Goal: Complete application form

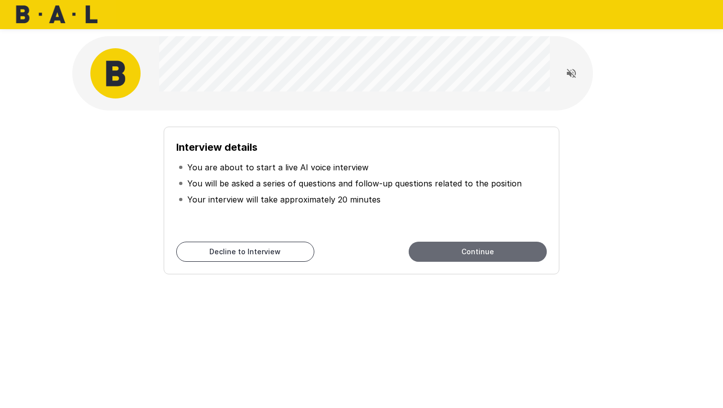
click at [504, 244] on button "Continue" at bounding box center [478, 252] width 138 height 20
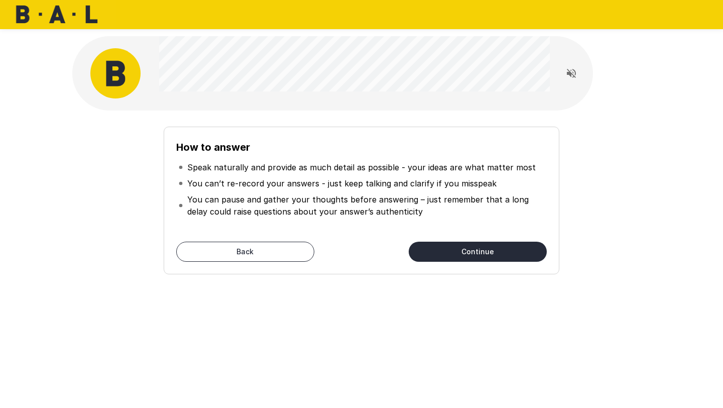
click at [490, 243] on button "Continue" at bounding box center [478, 252] width 138 height 20
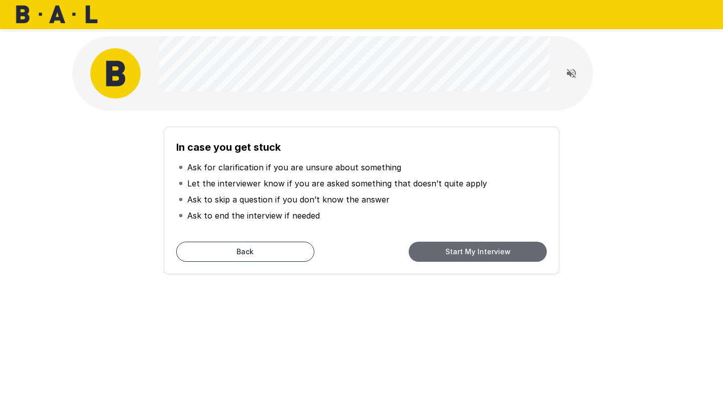
click at [490, 245] on button "Start My Interview" at bounding box center [478, 252] width 138 height 20
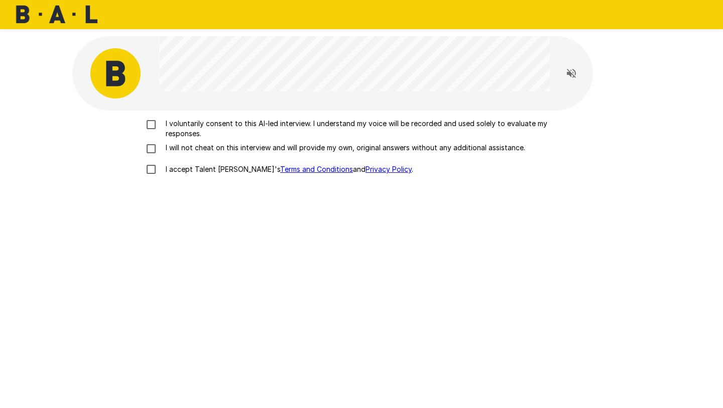
click at [200, 123] on p "I voluntarily consent to this AI-led interview. I understand my voice will be r…" at bounding box center [372, 129] width 421 height 20
click at [195, 147] on p "I will not cheat on this interview and will provide my own, original answers wi…" at bounding box center [344, 148] width 364 height 10
click at [195, 168] on p "I accept Talent Llama's Terms and Conditions and Privacy Policy ." at bounding box center [288, 169] width 252 height 10
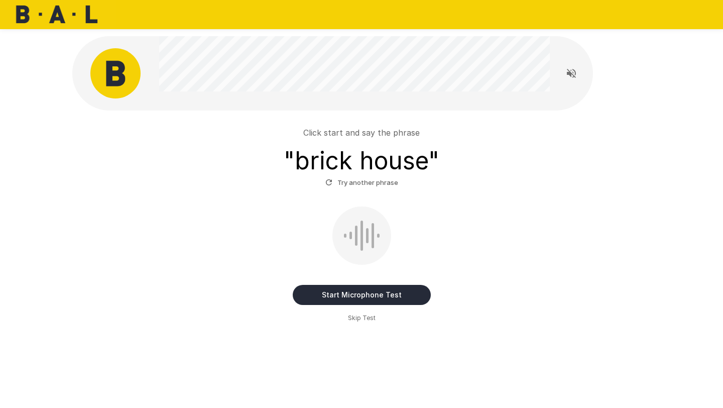
click at [390, 290] on button "Start Microphone Test" at bounding box center [362, 295] width 138 height 20
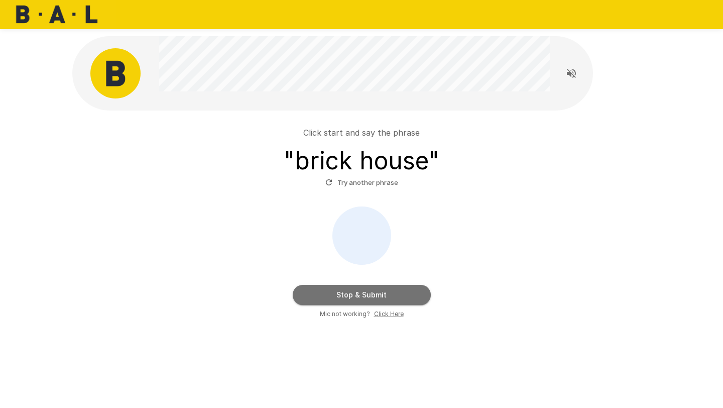
click at [390, 290] on button "Stop & Submit" at bounding box center [362, 295] width 138 height 20
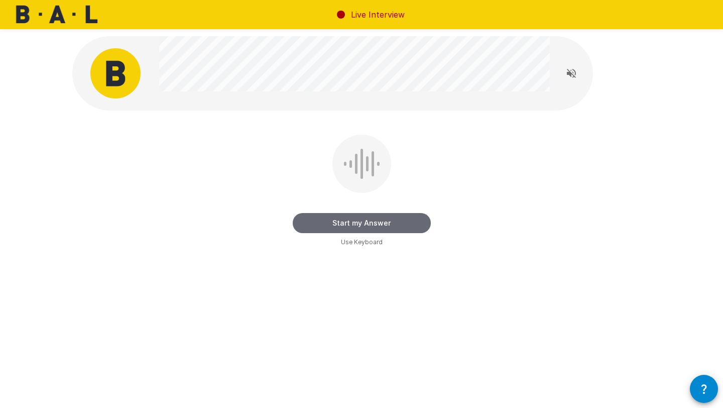
click at [375, 222] on button "Start my Answer" at bounding box center [362, 223] width 138 height 20
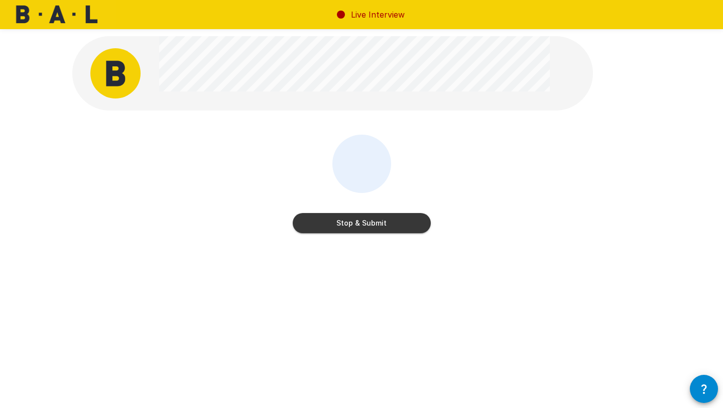
click at [375, 222] on button "Stop & Submit" at bounding box center [362, 223] width 138 height 20
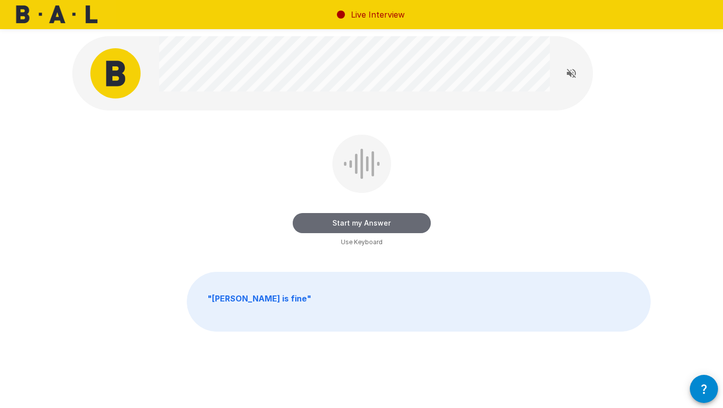
click at [375, 222] on button "Start my Answer" at bounding box center [362, 223] width 138 height 20
click at [375, 222] on button "Stop & Submit" at bounding box center [362, 223] width 138 height 20
click at [375, 222] on button "Start my Answer" at bounding box center [362, 223] width 138 height 20
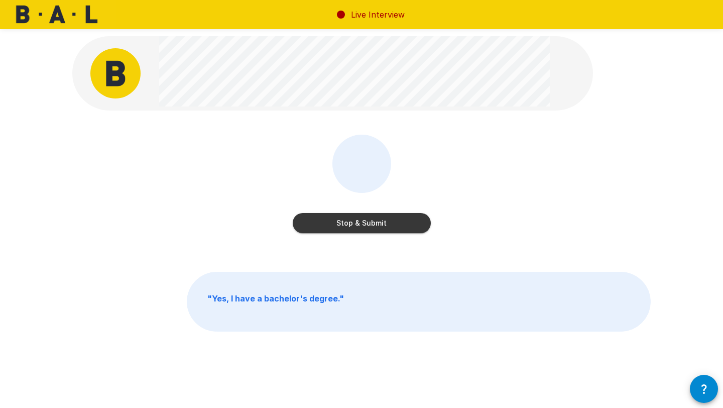
click at [375, 222] on button "Stop & Submit" at bounding box center [362, 223] width 138 height 20
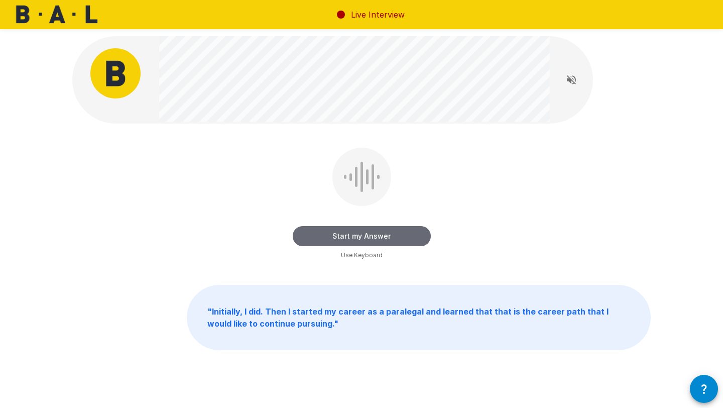
click at [374, 228] on button "Start my Answer" at bounding box center [362, 236] width 138 height 20
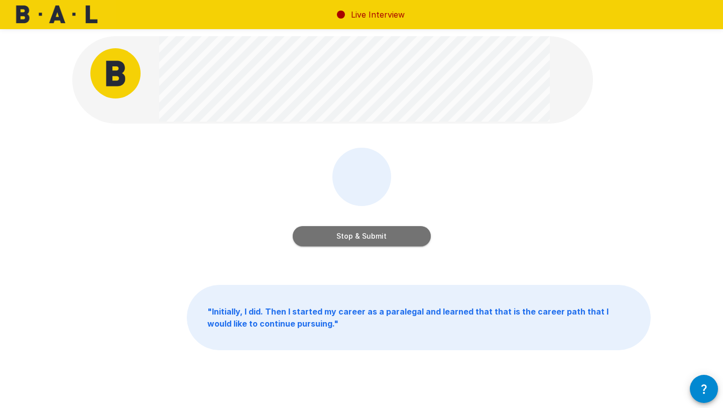
click at [374, 228] on button "Stop & Submit" at bounding box center [362, 236] width 138 height 20
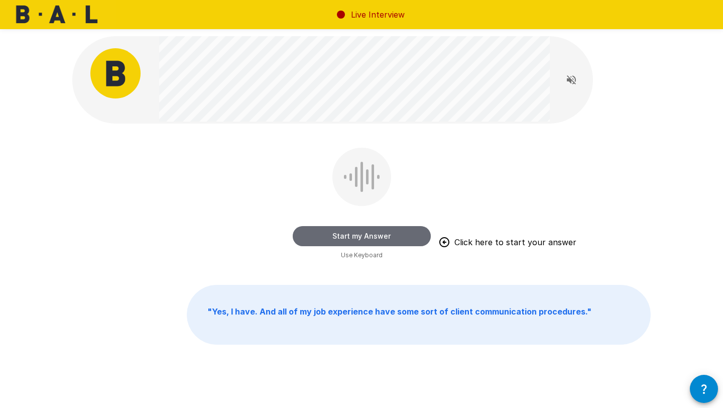
click at [374, 228] on button "Start my Answer" at bounding box center [362, 236] width 138 height 20
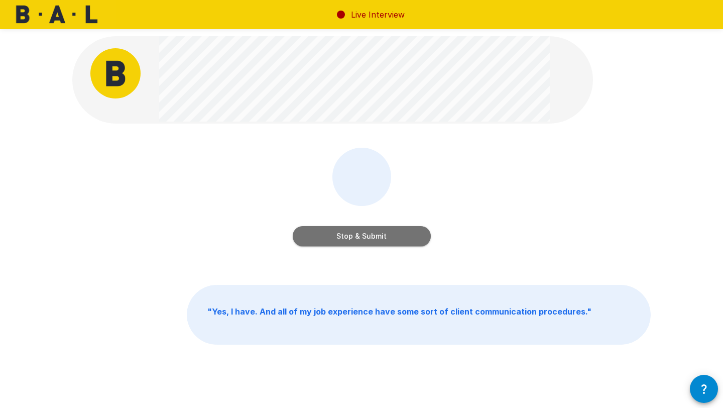
click at [374, 228] on button "Stop & Submit" at bounding box center [362, 236] width 138 height 20
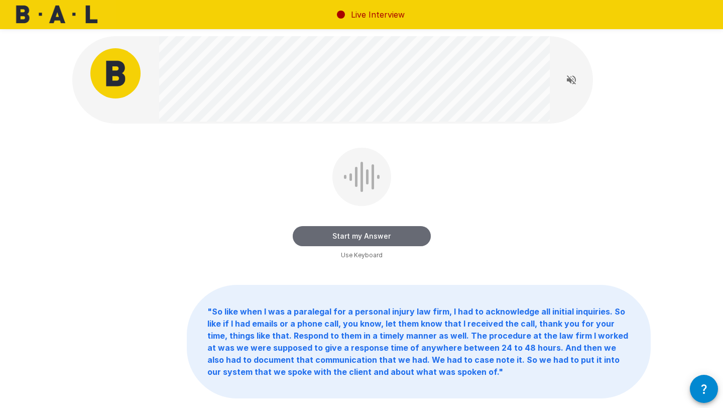
click at [374, 228] on button "Start my Answer" at bounding box center [362, 236] width 138 height 20
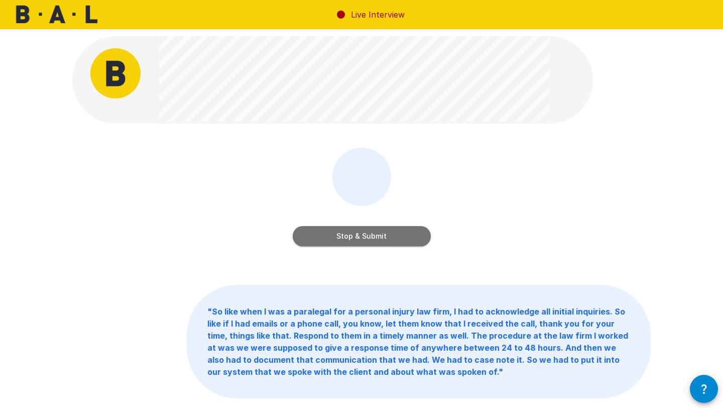
click at [370, 227] on button "Stop & Submit" at bounding box center [362, 236] width 138 height 20
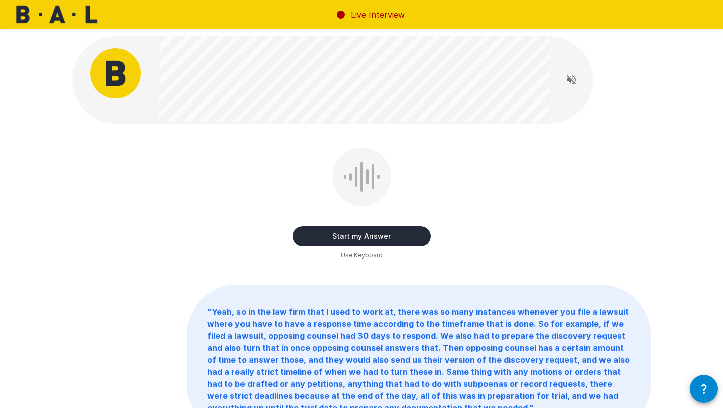
click at [371, 229] on button "Start my Answer" at bounding box center [362, 236] width 138 height 20
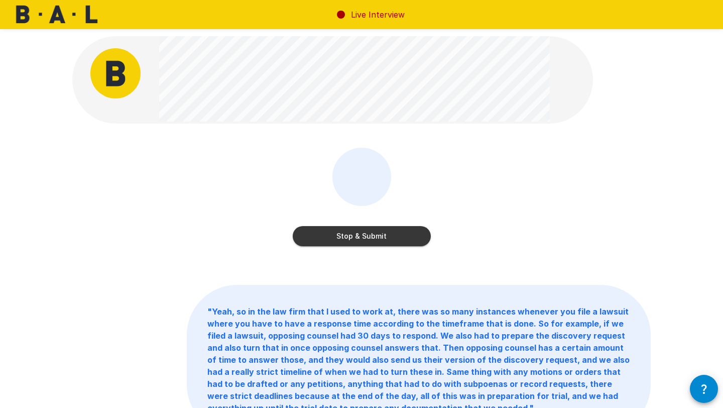
click at [371, 229] on button "Stop & Submit" at bounding box center [362, 236] width 138 height 20
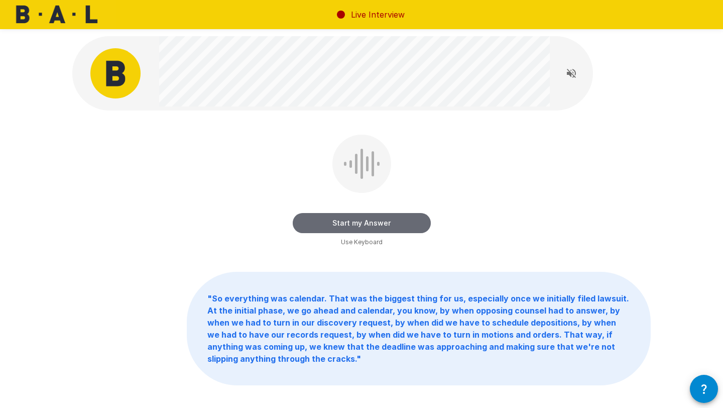
click at [371, 225] on button "Start my Answer" at bounding box center [362, 223] width 138 height 20
click at [371, 225] on button "Stop & Submit" at bounding box center [362, 223] width 138 height 20
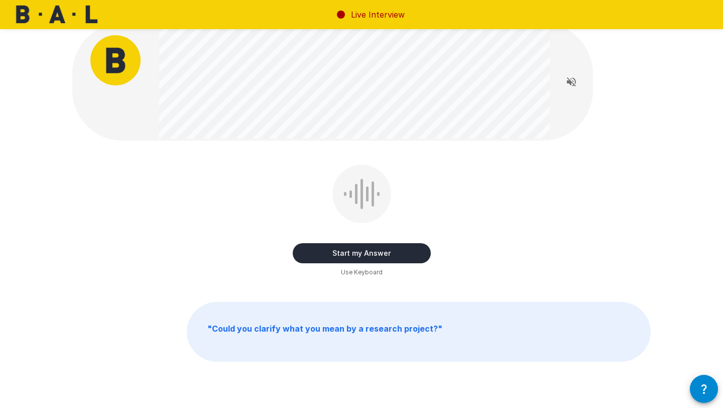
scroll to position [14, 0]
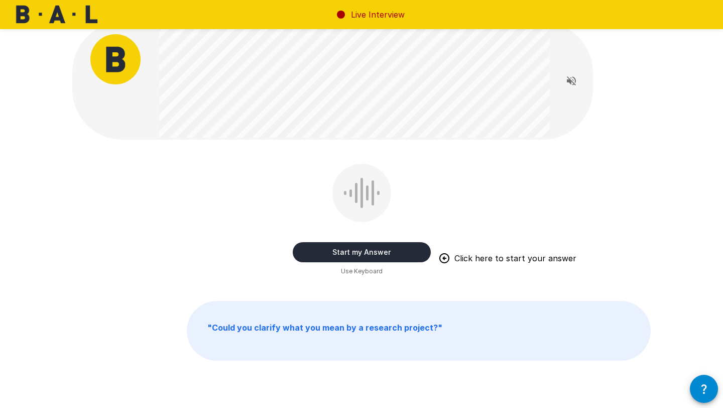
click at [370, 247] on button "Start my Answer" at bounding box center [362, 252] width 138 height 20
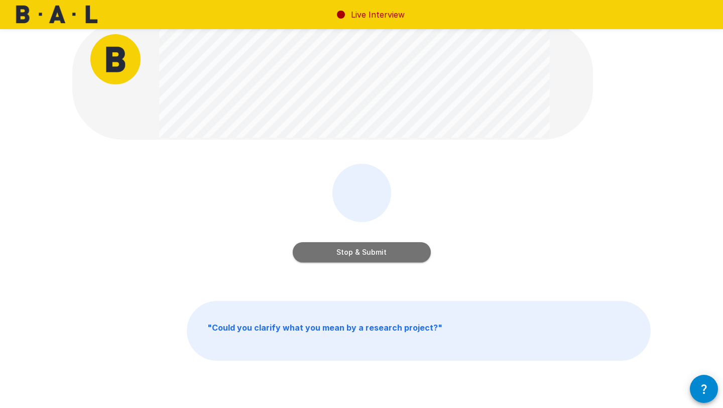
click at [370, 247] on button "Stop & Submit" at bounding box center [362, 252] width 138 height 20
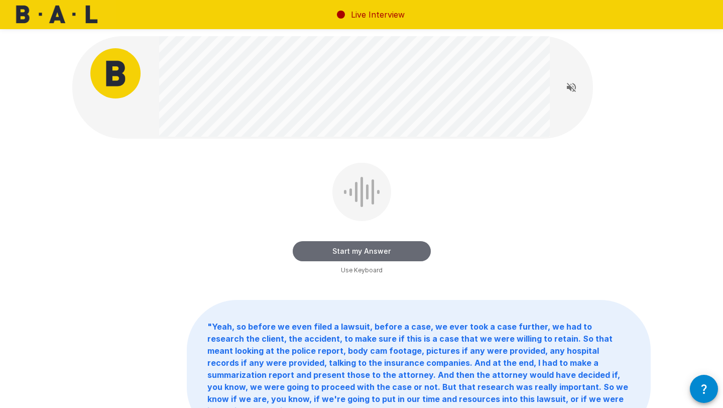
click at [338, 251] on button "Start my Answer" at bounding box center [362, 251] width 138 height 20
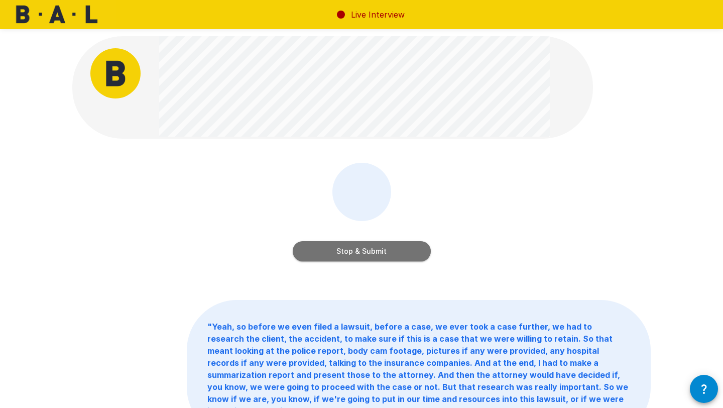
click at [343, 249] on button "Stop & Submit" at bounding box center [362, 251] width 138 height 20
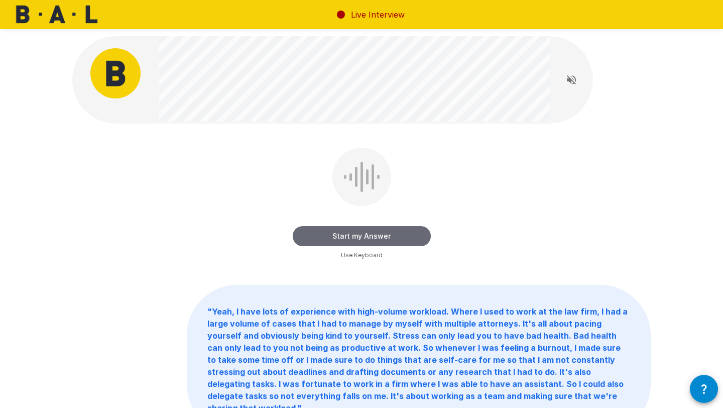
click at [349, 237] on button "Start my Answer" at bounding box center [362, 236] width 138 height 20
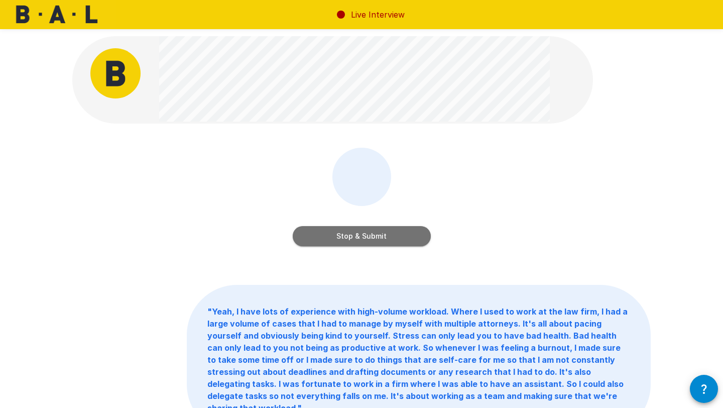
click at [349, 237] on button "Stop & Submit" at bounding box center [362, 236] width 138 height 20
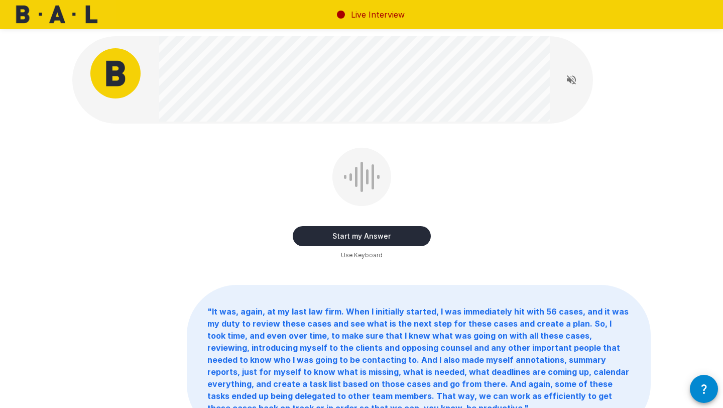
click at [349, 237] on button "Start my Answer" at bounding box center [362, 236] width 138 height 20
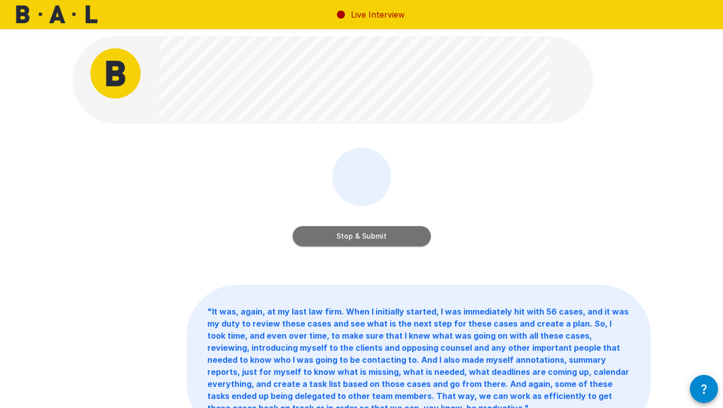
click at [349, 237] on button "Stop & Submit" at bounding box center [362, 236] width 138 height 20
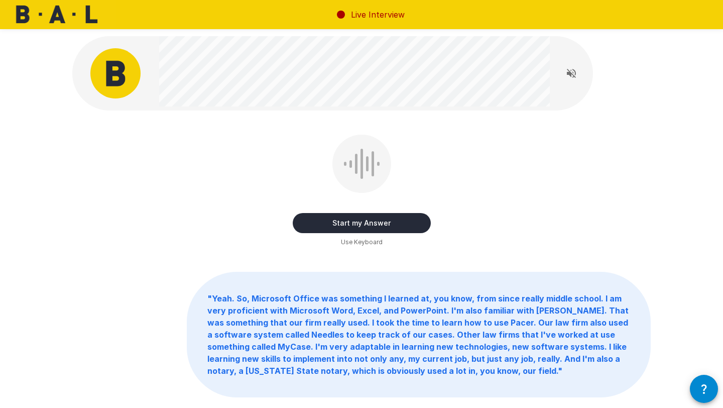
click at [349, 225] on button "Start my Answer" at bounding box center [362, 223] width 138 height 20
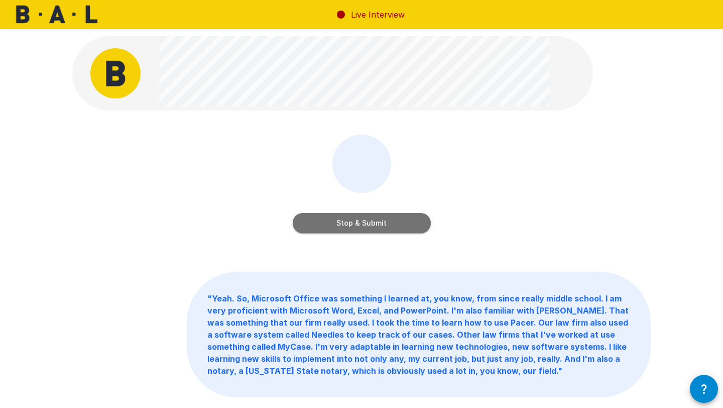
click at [349, 225] on button "Stop & Submit" at bounding box center [362, 223] width 138 height 20
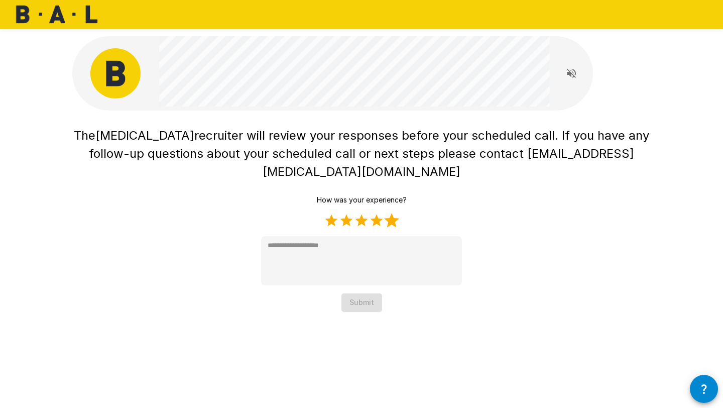
click at [390, 213] on label "5 Stars" at bounding box center [391, 220] width 15 height 15
type textarea "*"
click at [362, 293] on button "Submit" at bounding box center [362, 302] width 41 height 19
